Goal: Transaction & Acquisition: Purchase product/service

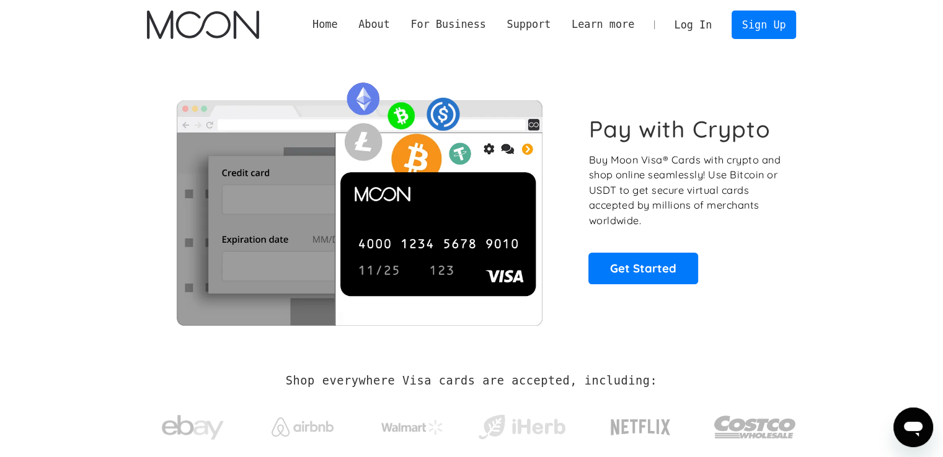
click at [698, 22] on link "Log In" at bounding box center [693, 24] width 58 height 27
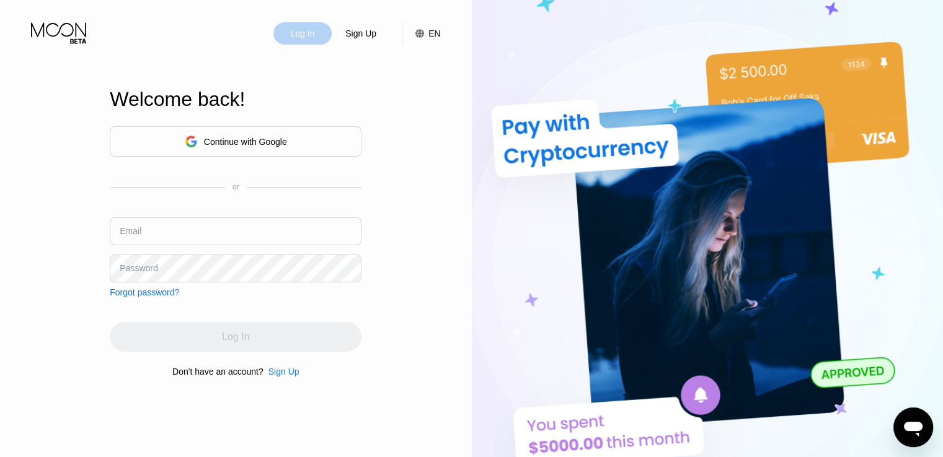
click at [307, 38] on div "Log In" at bounding box center [302, 33] width 27 height 12
click at [277, 142] on div "Continue with Google" at bounding box center [245, 142] width 83 height 10
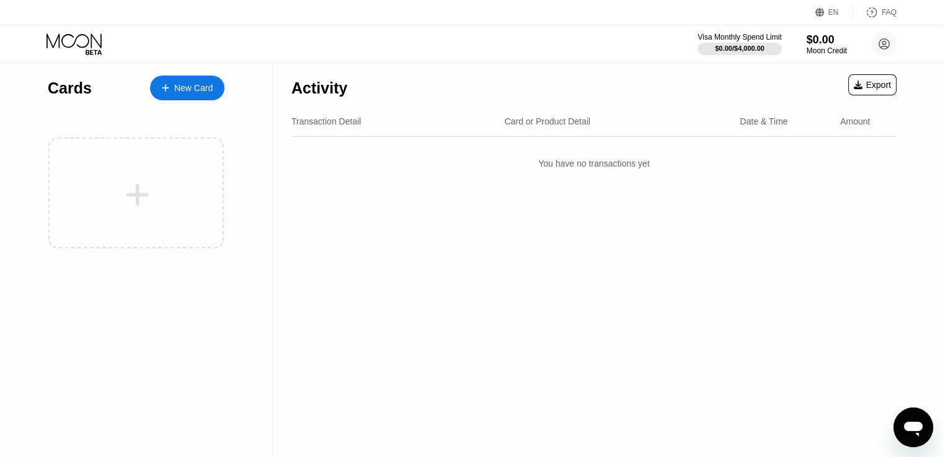
click at [466, 233] on div "Activity Export Transaction Detail Card or Product Detail Date & Time Amount Yo…" at bounding box center [594, 260] width 642 height 394
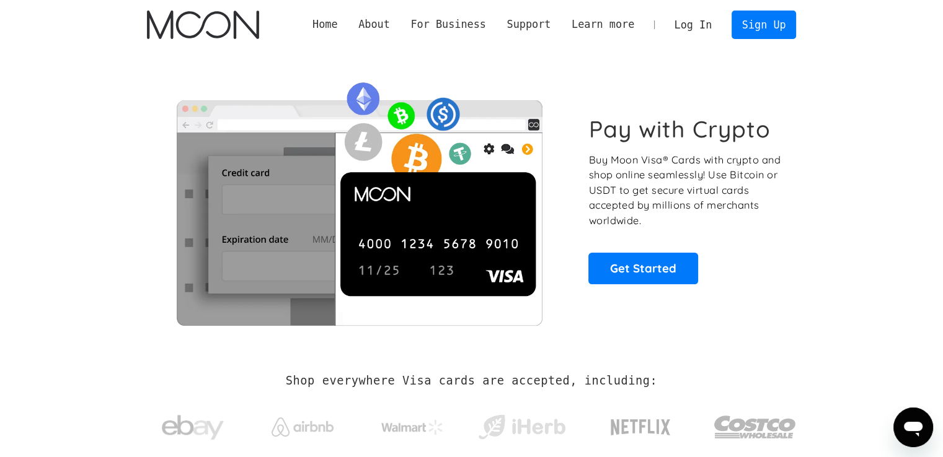
click at [697, 23] on link "Log In" at bounding box center [693, 24] width 58 height 27
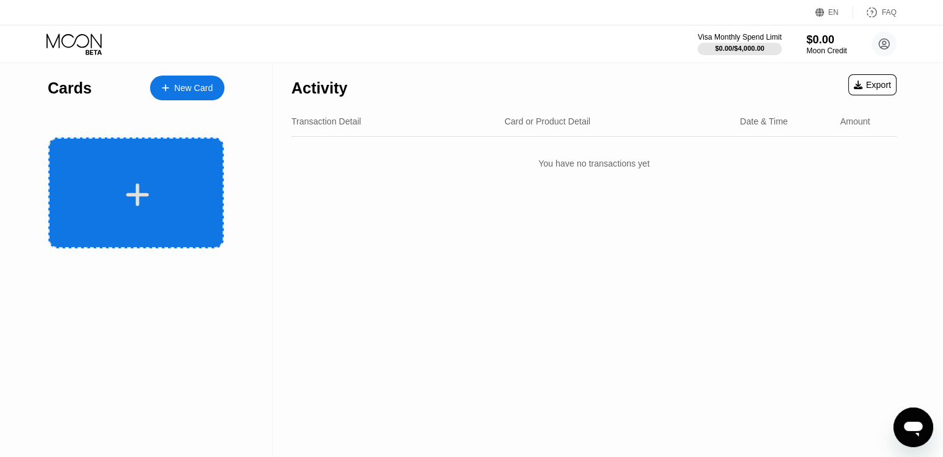
click at [139, 202] on icon at bounding box center [137, 194] width 23 height 23
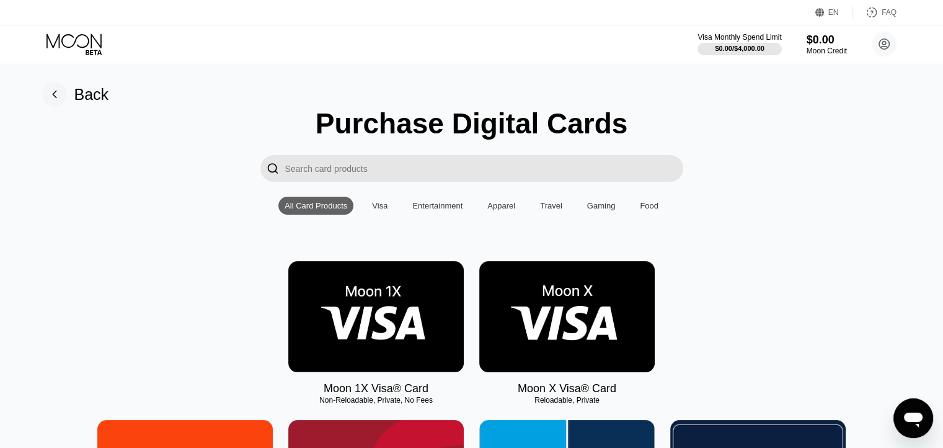
click at [885, 43] on icon at bounding box center [884, 44] width 7 height 7
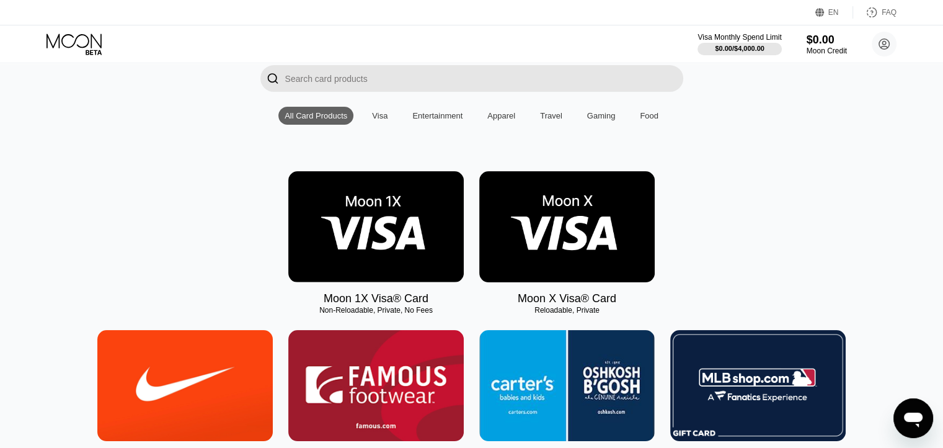
scroll to position [62, 0]
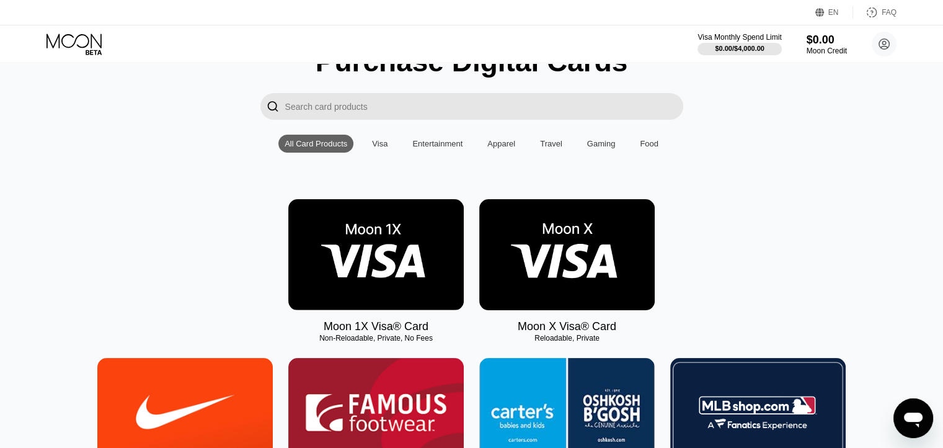
click at [379, 236] on img at bounding box center [375, 254] width 175 height 111
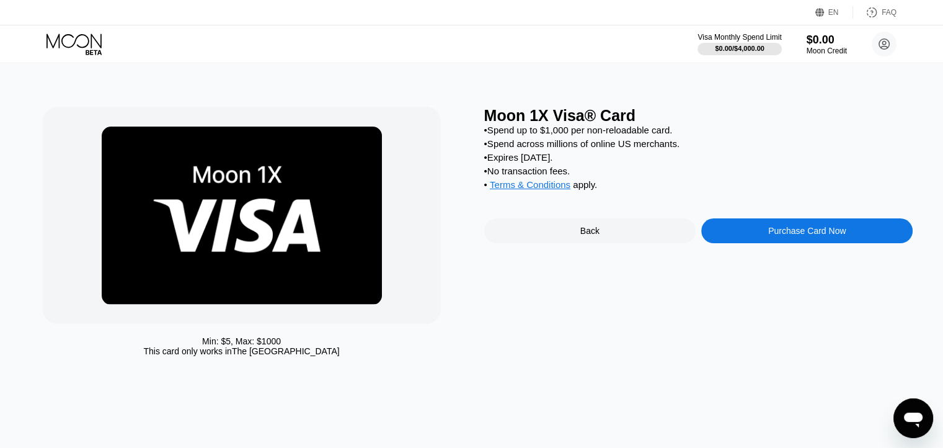
click at [780, 236] on div "Purchase Card Now" at bounding box center [806, 231] width 77 height 10
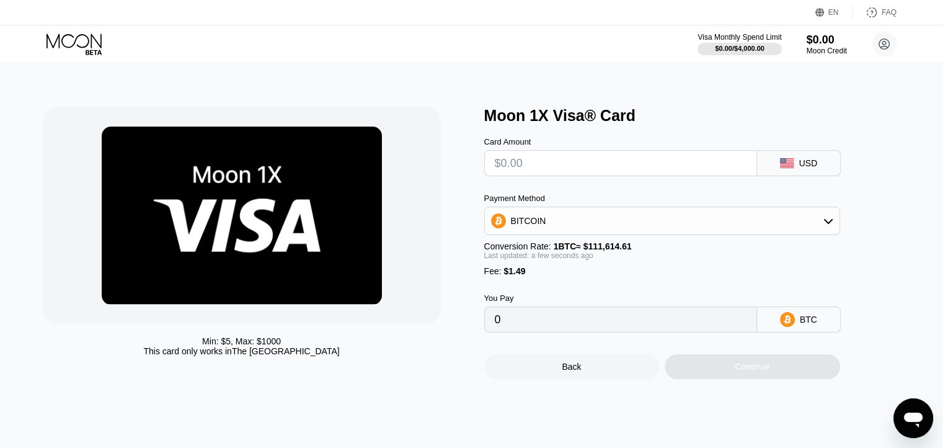
click at [534, 174] on input "text" at bounding box center [621, 163] width 252 height 25
click at [561, 167] on input "text" at bounding box center [621, 163] width 252 height 25
click at [617, 159] on input "text" at bounding box center [621, 163] width 252 height 25
type input "$9"
type input "0.00009399"
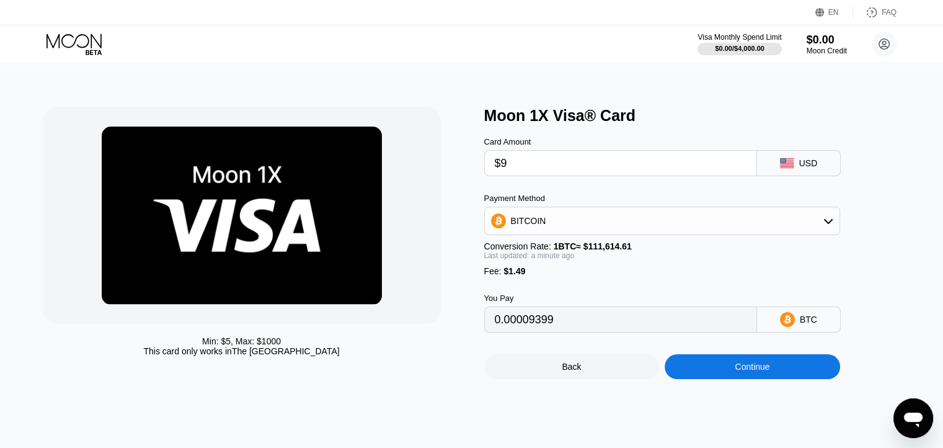
type input "$9"
click at [459, 206] on div "Min: $ 5 , Max: $ 1000 This card only works in The United States" at bounding box center [257, 243] width 429 height 272
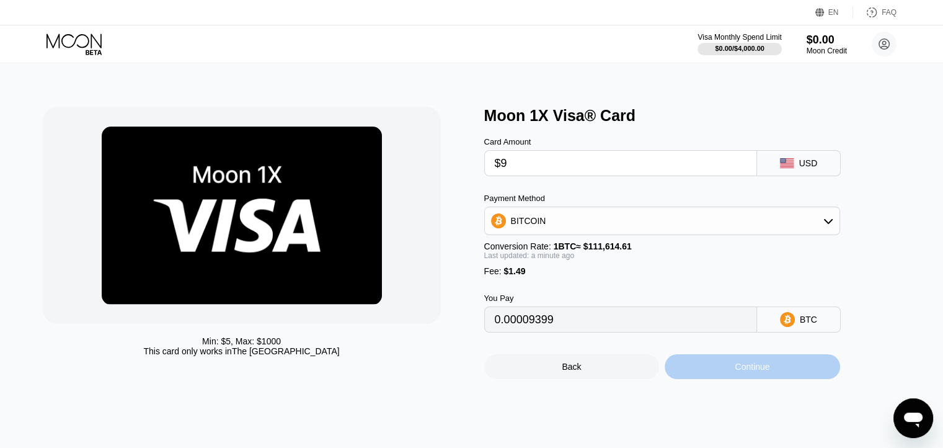
click at [771, 368] on div "Continue" at bounding box center [752, 366] width 175 height 25
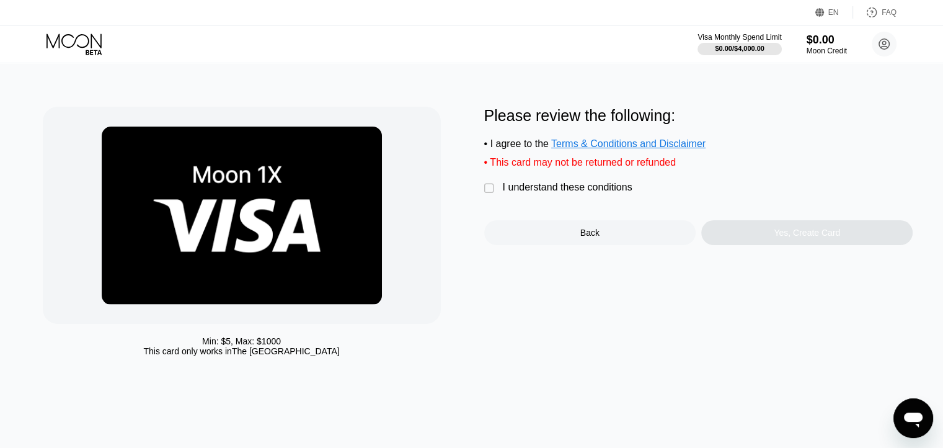
click at [488, 208] on div "Please review the following: • I agree to the Terms & Conditions and Disclaimer…" at bounding box center [698, 176] width 429 height 138
click at [486, 194] on div "" at bounding box center [490, 188] width 12 height 12
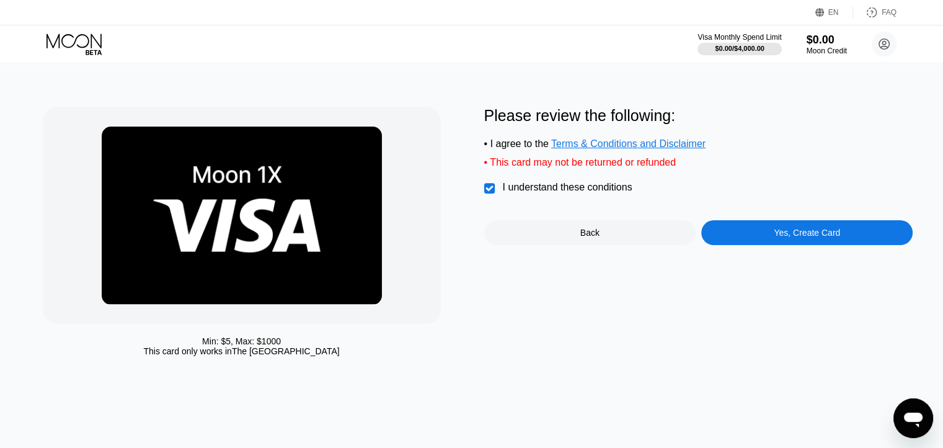
click at [793, 245] on div "Yes, Create Card" at bounding box center [806, 232] width 211 height 25
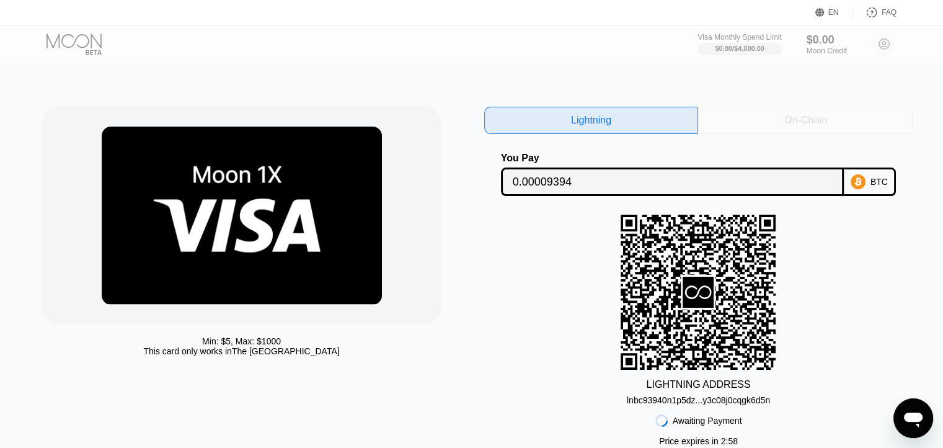
click at [771, 123] on div "On-Chain" at bounding box center [805, 120] width 214 height 27
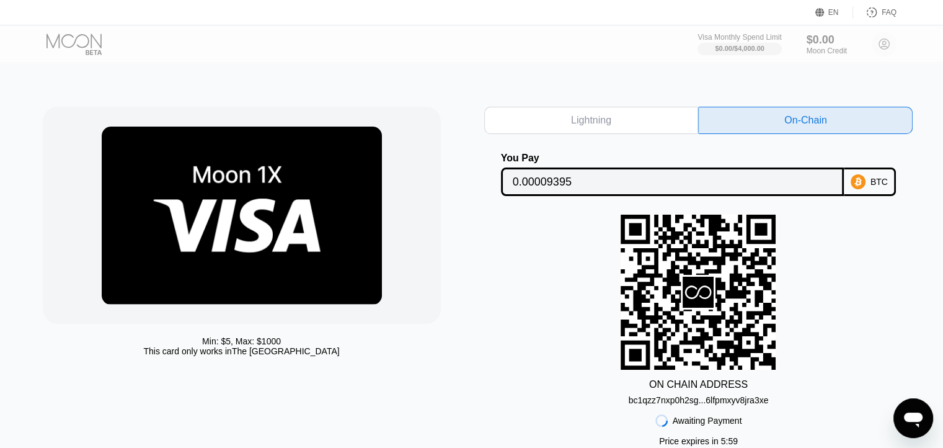
click at [868, 180] on div "BTC" at bounding box center [870, 181] width 52 height 29
click at [873, 250] on div "ON CHAIN ADDRESS bc1qzz7nxp0h2sg...6lfpmxyv8jra3xe" at bounding box center [698, 309] width 429 height 190
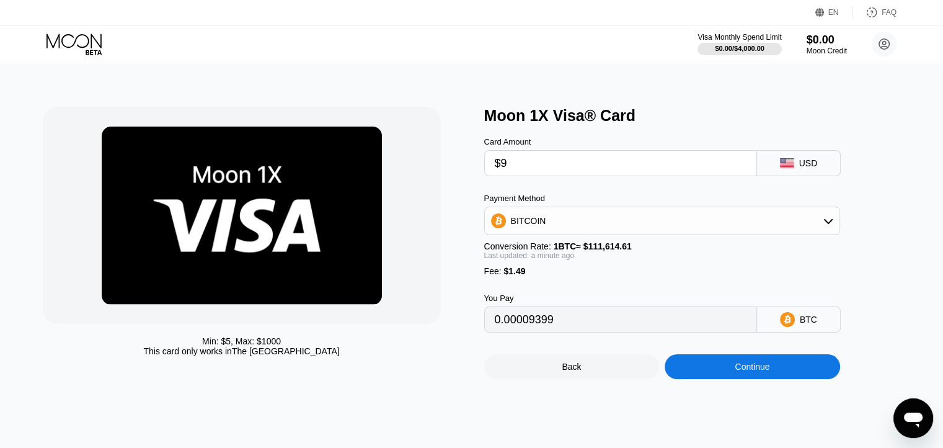
drag, startPoint x: 514, startPoint y: 162, endPoint x: 443, endPoint y: 169, distance: 71.0
click at [459, 167] on div "Min: $ 5 , Max: $ 1000 This card only works in The United States Moon 1X Visa® …" at bounding box center [472, 243] width 858 height 272
type input "$7"
type input "0.00007607"
type input "$7"
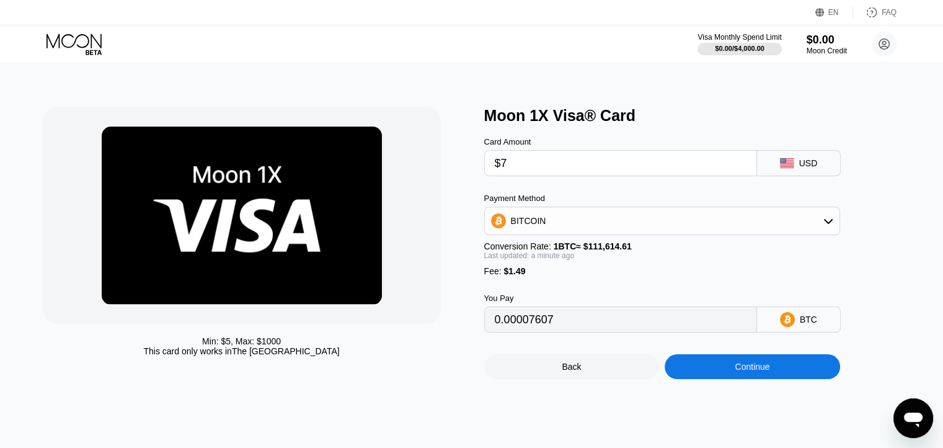
click at [451, 214] on div "Min: $ 5 , Max: $ 1000 This card only works in The United States" at bounding box center [257, 243] width 429 height 272
click at [756, 379] on div "Continue" at bounding box center [752, 366] width 175 height 25
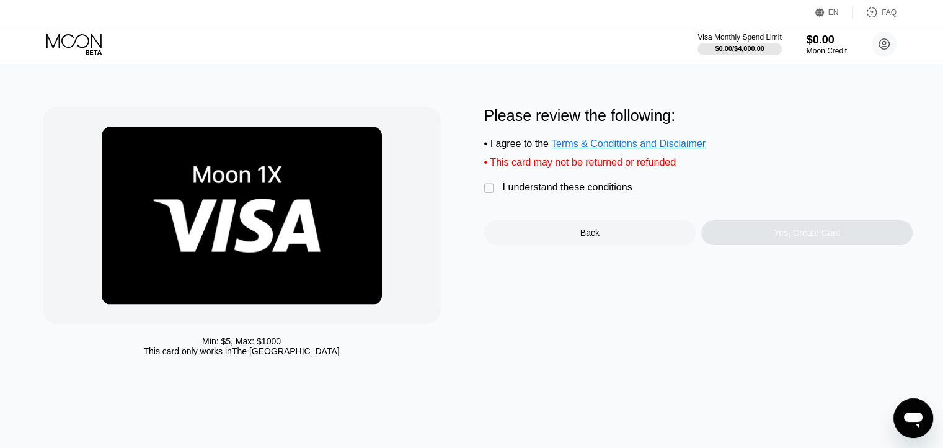
click at [501, 168] on div "• This card may not be returned or refunded" at bounding box center [698, 162] width 429 height 11
click at [498, 194] on div " I understand these conditions" at bounding box center [561, 188] width 154 height 13
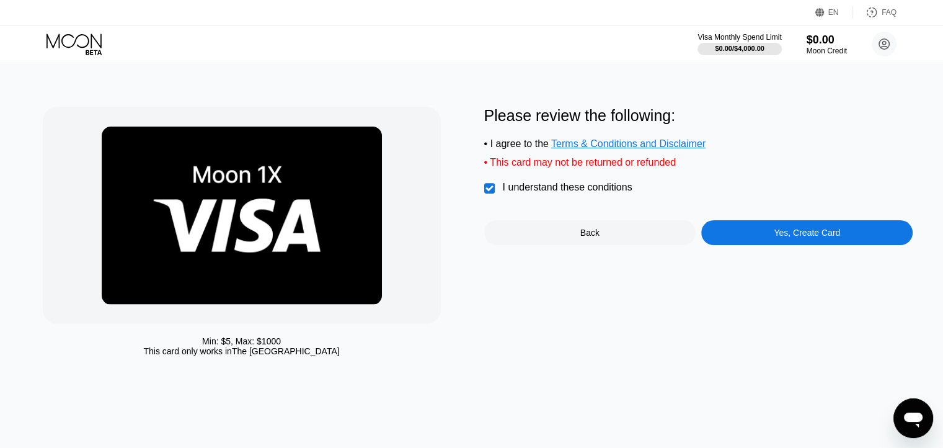
click at [778, 245] on div "Yes, Create Card" at bounding box center [806, 232] width 211 height 25
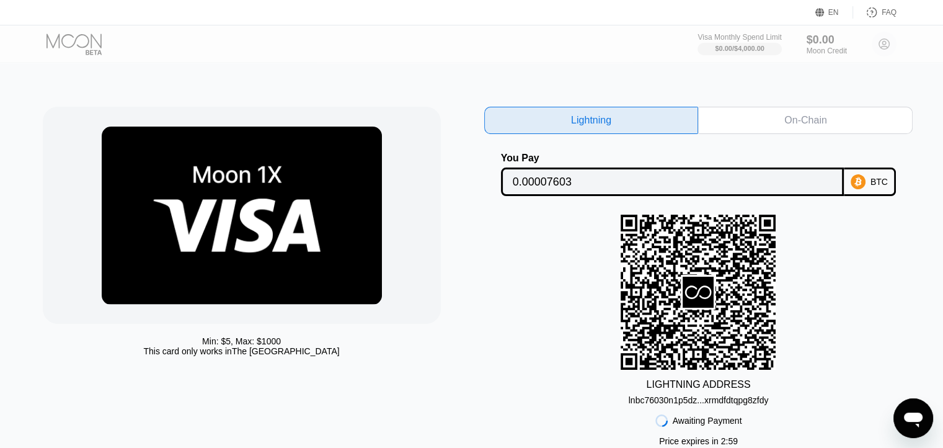
click at [854, 196] on div "Lightning On-Chain You Pay 0.00007603 BTC LIGHTNING ADDRESS lnbc76030n1p5dz...x…" at bounding box center [698, 298] width 429 height 382
click at [858, 182] on icon at bounding box center [857, 181] width 7 height 9
click at [757, 113] on div "On-Chain" at bounding box center [805, 120] width 214 height 27
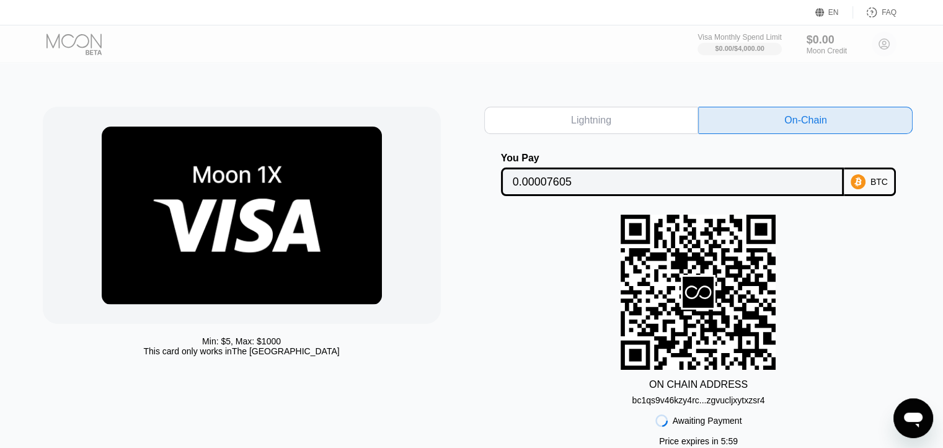
click at [873, 182] on div "BTC" at bounding box center [878, 182] width 17 height 10
click at [896, 91] on div "Min: $ 5 , Max: $ 1000 This card only works in The United States Lightning On-C…" at bounding box center [472, 291] width 952 height 457
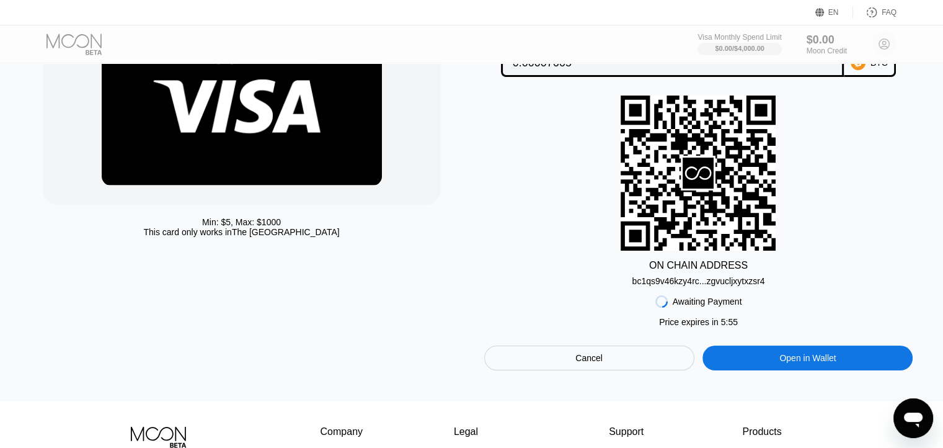
scroll to position [124, 0]
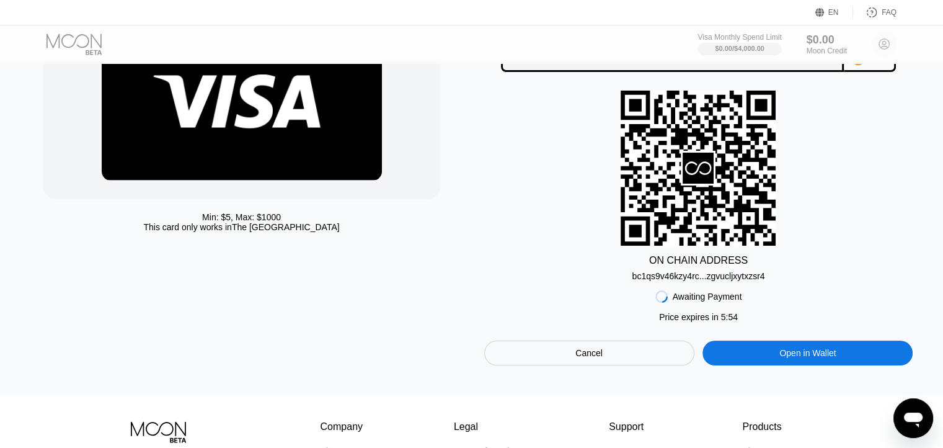
click at [712, 278] on div "bc1qs9v46kzy4rc...zgvucljxytxzsr4" at bounding box center [698, 276] width 133 height 10
click at [821, 304] on div "Awaiting Payment Price expires in 2 : 54 Price expires in 5 : 44 Cancel Open in…" at bounding box center [698, 323] width 429 height 84
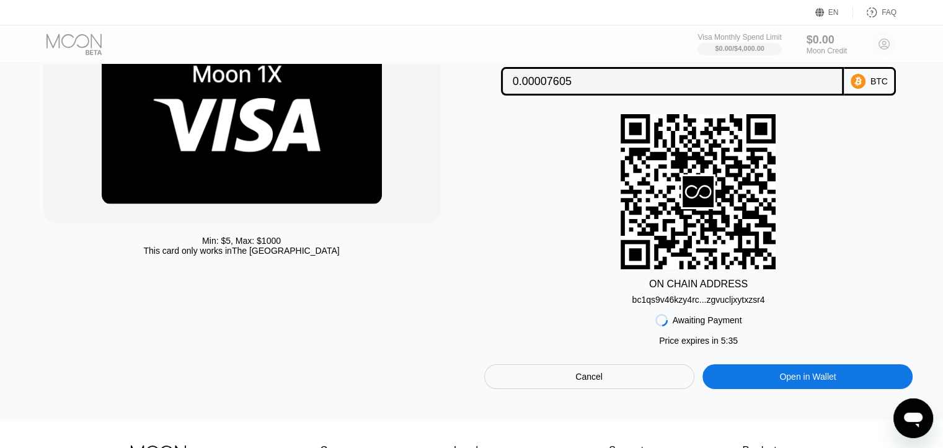
scroll to position [62, 0]
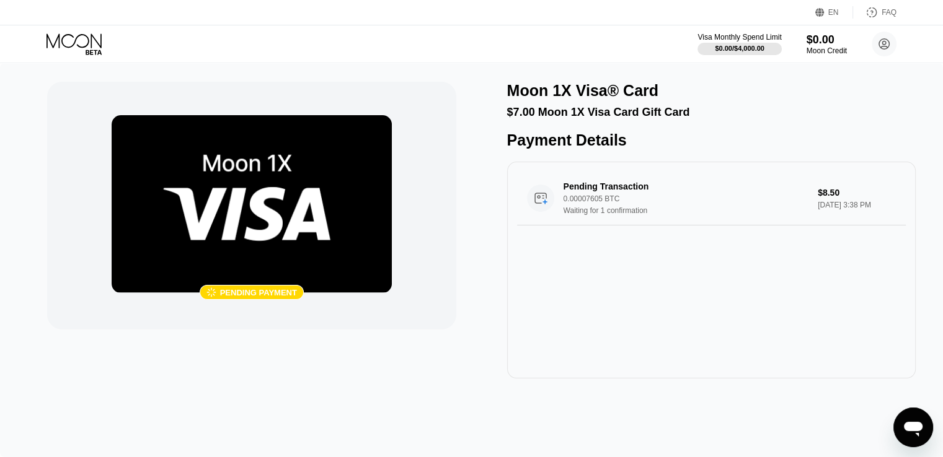
click at [263, 244] on img at bounding box center [252, 204] width 280 height 178
click at [847, 290] on div "Pending Transaction 0.00007605 BTC Waiting for 1 confirmation $8.50 Sep 22, 202…" at bounding box center [711, 270] width 408 height 217
click at [468, 196] on div " Pending payment Moon 1X Visa® Card $7.00 Moon 1X Visa Card Gift Card Payment …" at bounding box center [471, 230] width 849 height 297
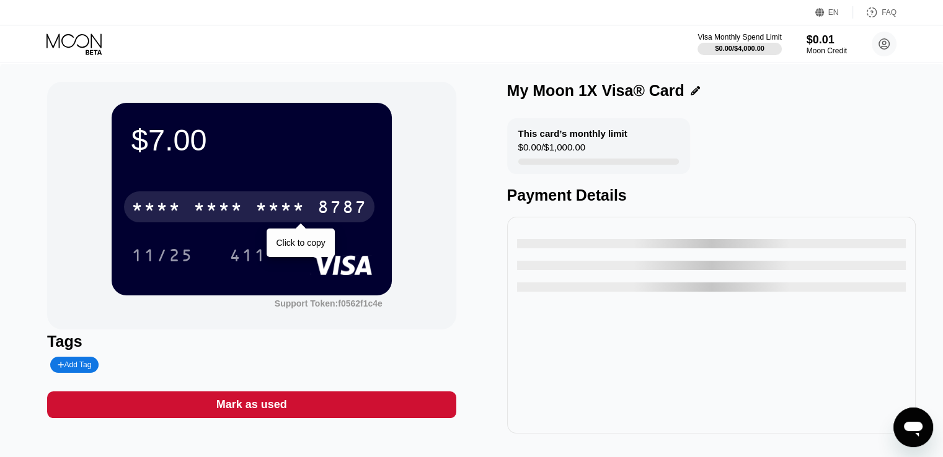
click at [281, 222] on div "* * * * * * * * * * * * 8787" at bounding box center [249, 207] width 250 height 31
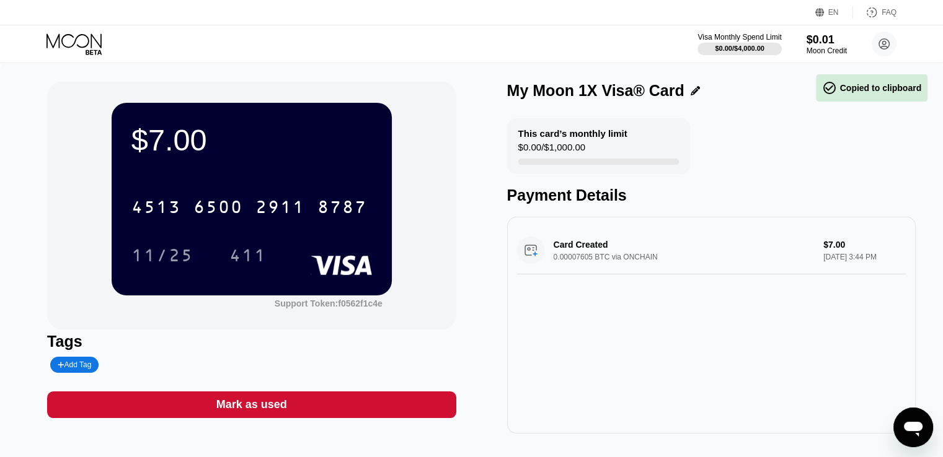
click at [446, 298] on div "$7.00 4513 6500 2911 8787 11/25 411 Support Token: f0562f1c4e" at bounding box center [251, 206] width 408 height 248
click at [715, 272] on div "Card Created 0.00007605 BTC via ONCHAIN $7.00 [DATE] 3:44 PM" at bounding box center [711, 251] width 389 height 48
click at [749, 154] on div "This card’s monthly limit $0.00 / $1,000.00 Payment Details" at bounding box center [711, 161] width 408 height 86
click at [833, 45] on div "$0.01 Moon Credit" at bounding box center [826, 44] width 40 height 22
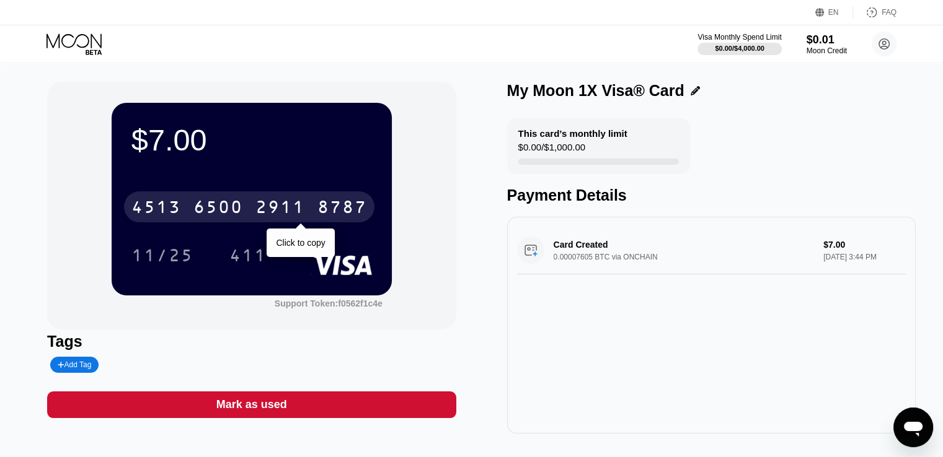
click at [266, 211] on div "2911" at bounding box center [280, 209] width 50 height 20
click at [270, 204] on div "* * * *" at bounding box center [280, 209] width 50 height 20
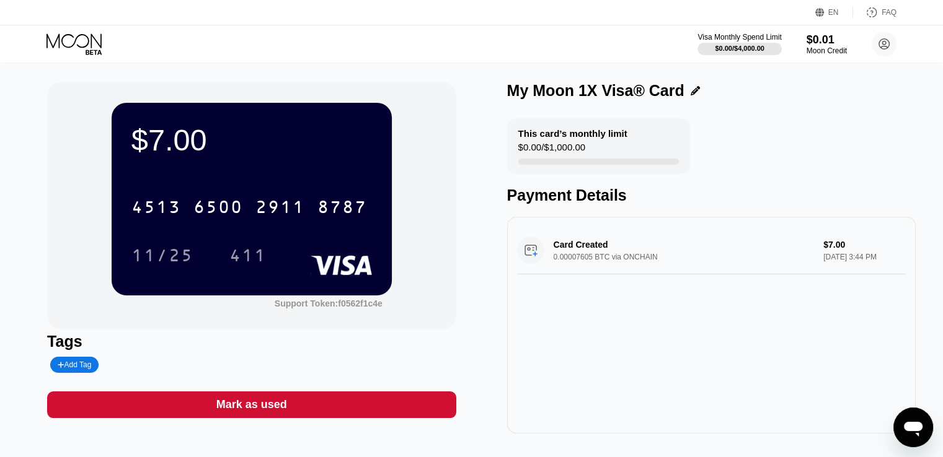
click at [740, 265] on div "Card Created 0.00007605 BTC via ONCHAIN $7.00 [DATE] 3:44 PM" at bounding box center [711, 251] width 389 height 48
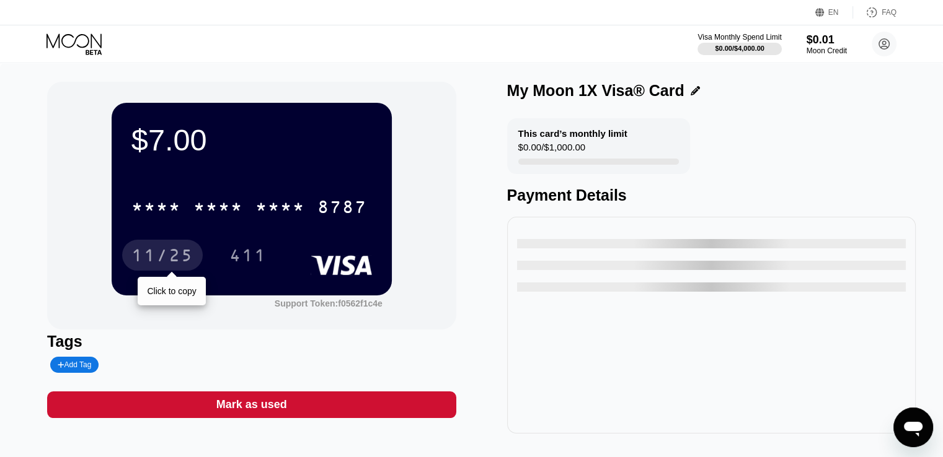
click at [231, 196] on div "* * * * * * * * * * * * 8787" at bounding box center [249, 207] width 250 height 31
